Goal: Navigation & Orientation: Find specific page/section

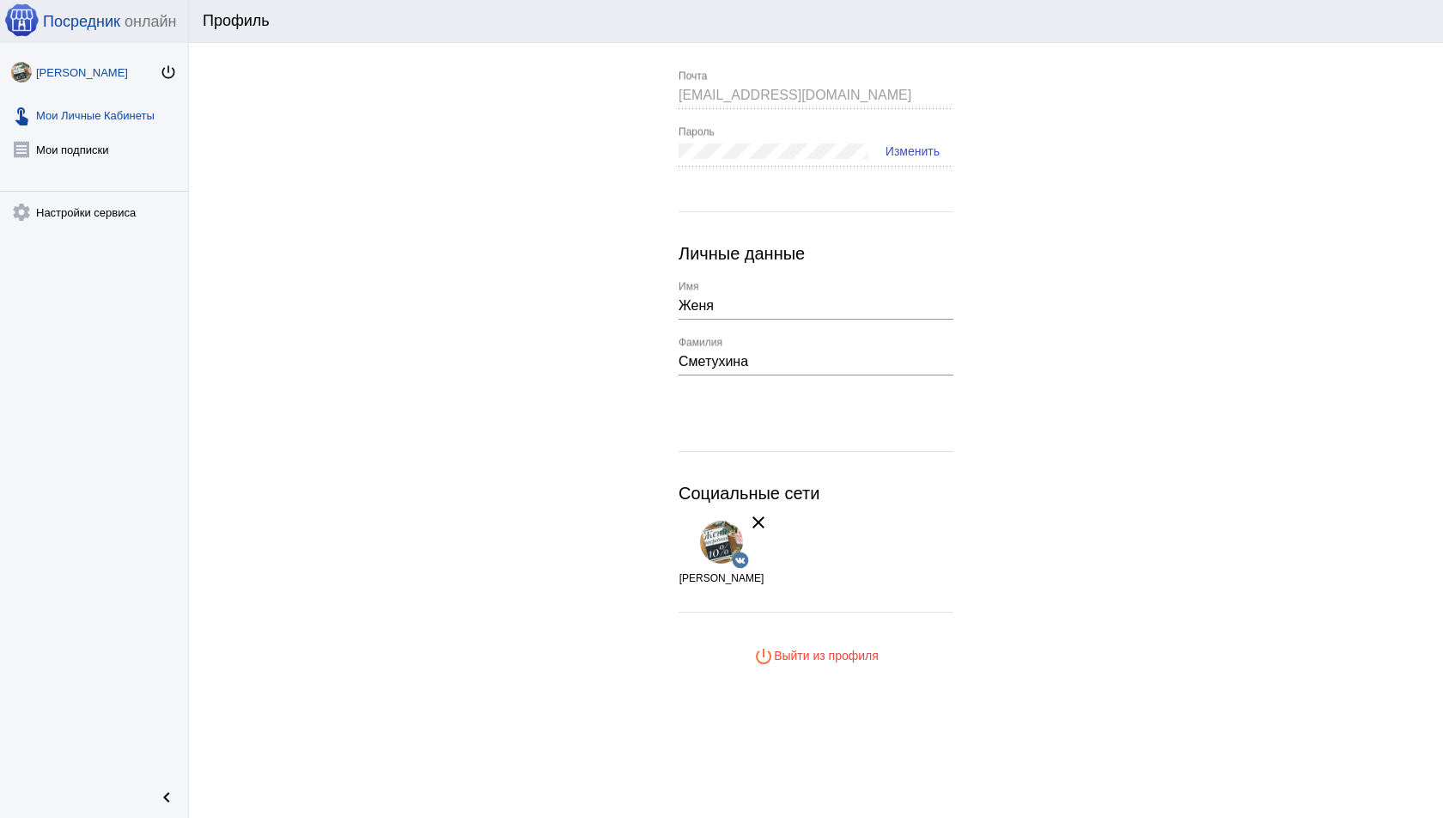
click at [85, 106] on link "touch_app Мои Личные Кабинеты" at bounding box center [94, 111] width 188 height 34
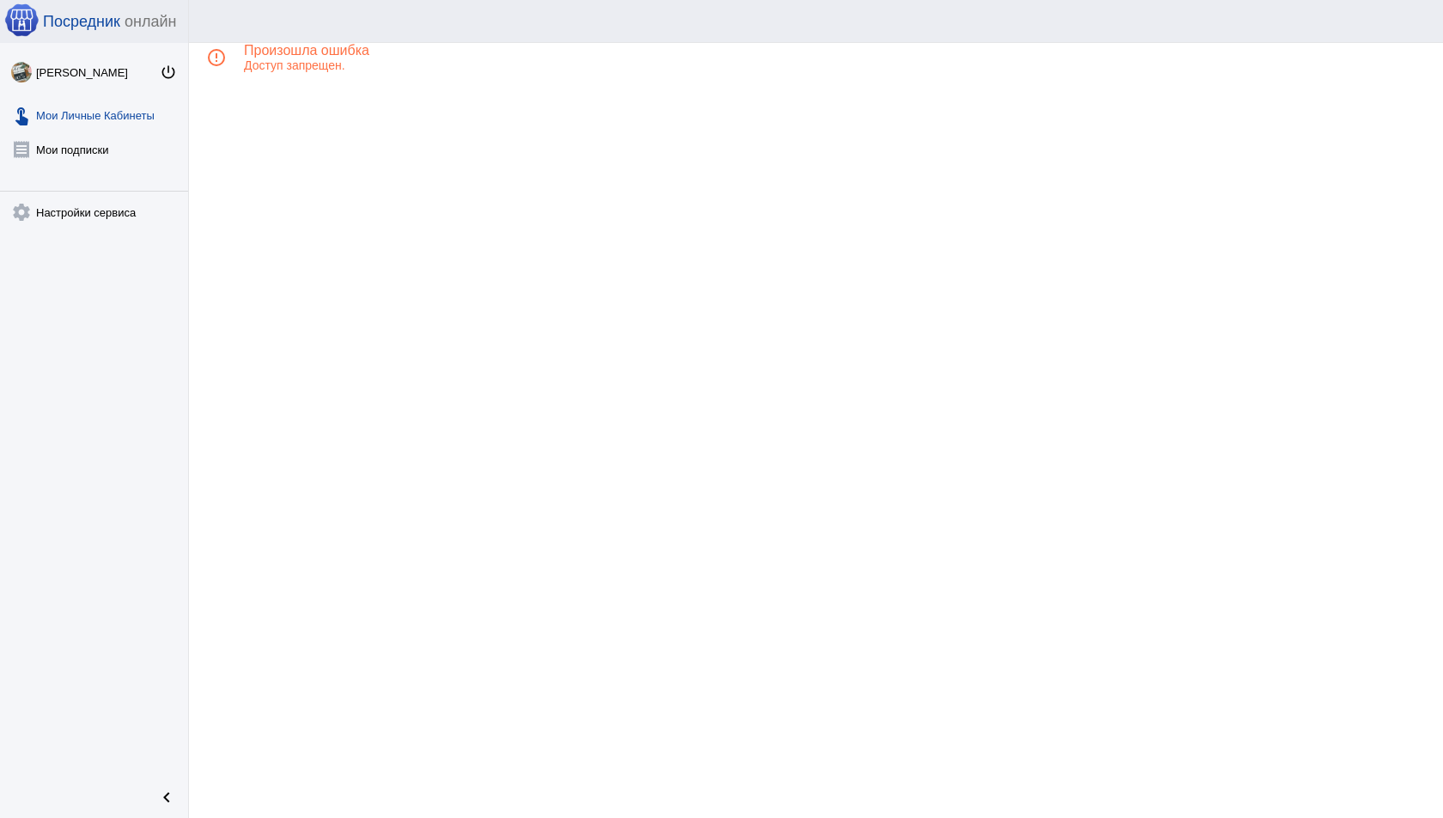
click at [93, 116] on link "touch_app Мои Личные Кабинеты" at bounding box center [94, 111] width 188 height 34
